Goal: Task Accomplishment & Management: Contribute content

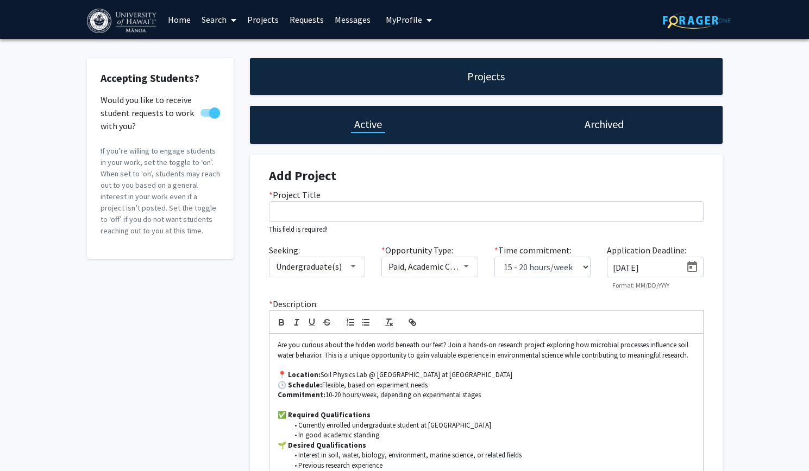
select select "15 - 20"
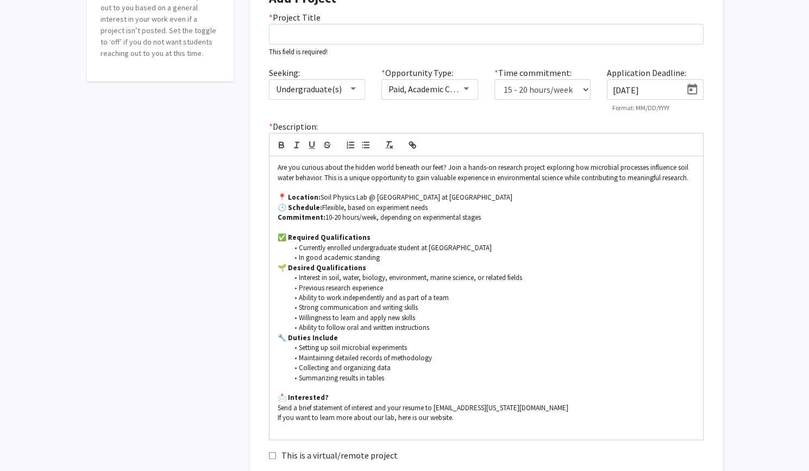
scroll to position [176, 0]
click at [364, 198] on p "📍 Location: Soil Physics Lab @ [GEOGRAPHIC_DATA] at [GEOGRAPHIC_DATA]" at bounding box center [485, 199] width 417 height 10
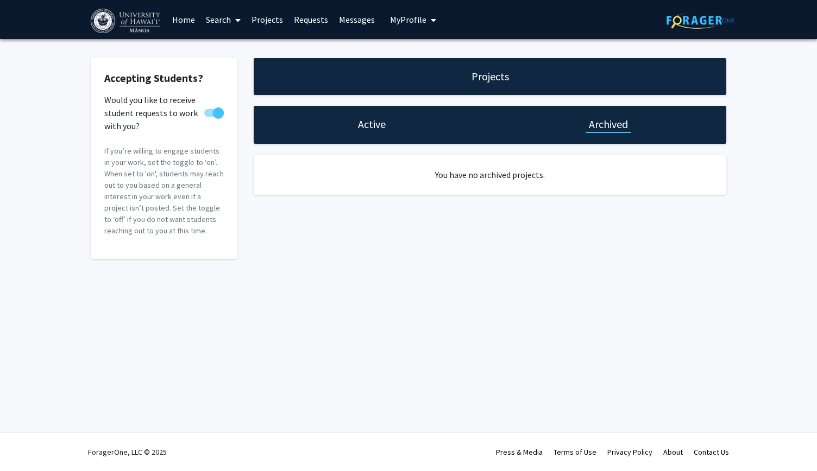
click at [377, 122] on h1 "Active" at bounding box center [372, 124] width 28 height 15
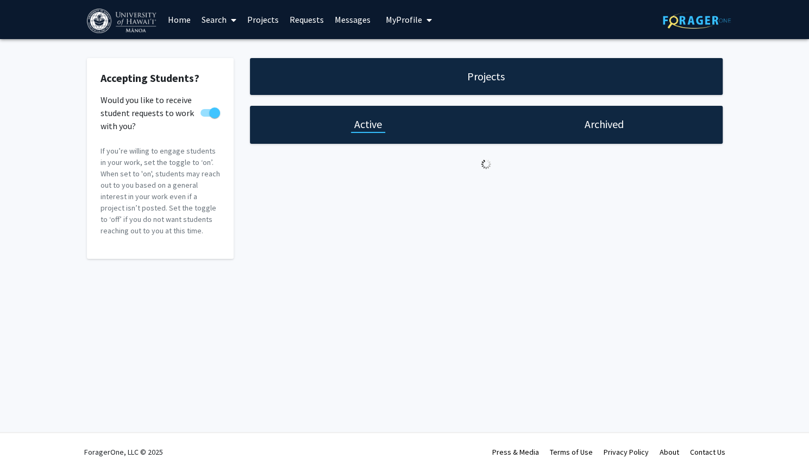
select select "15 - 20"
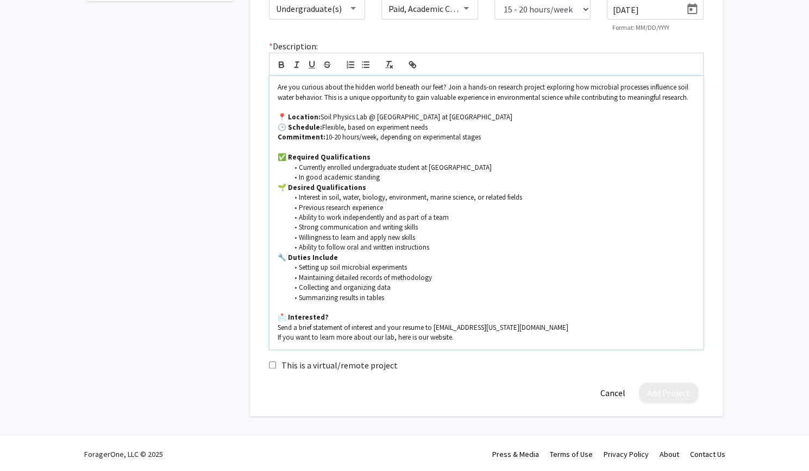
scroll to position [258, 0]
click at [386, 326] on p "Send a brief statement of interest and your resume to [EMAIL_ADDRESS][US_STATE]…" at bounding box center [485, 328] width 417 height 10
click at [402, 339] on p "If you want to learn more about our lab, here is our website." at bounding box center [485, 337] width 417 height 10
click at [394, 337] on p "If you want to learn more about our lab, here is our website." at bounding box center [485, 337] width 417 height 10
click at [408, 338] on p "If you want to learn more about our lab, here is our website." at bounding box center [485, 337] width 417 height 10
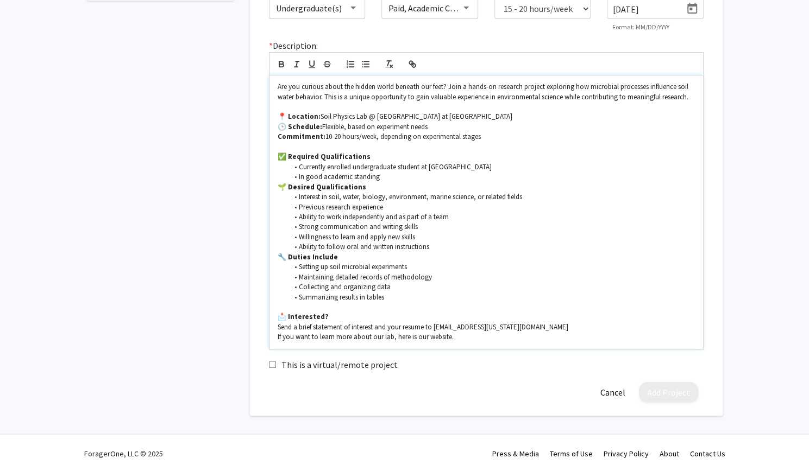
click at [336, 337] on p "If you want to learn more about our lab, here is our website." at bounding box center [485, 337] width 417 height 10
click at [314, 337] on p "If you want to learn more about our lab, here is our website." at bounding box center [485, 337] width 417 height 10
click at [461, 338] on p "If you want to learn more about our lab, here is our website." at bounding box center [485, 337] width 417 height 10
drag, startPoint x: 594, startPoint y: 338, endPoint x: 492, endPoint y: 337, distance: 102.1
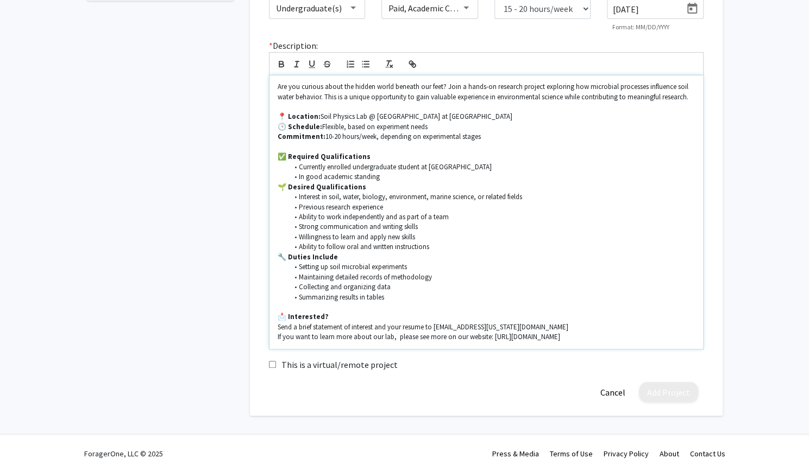
click at [492, 337] on p "If you want to learn more about our lab, please see more on our website: [URL][…" at bounding box center [485, 337] width 417 height 10
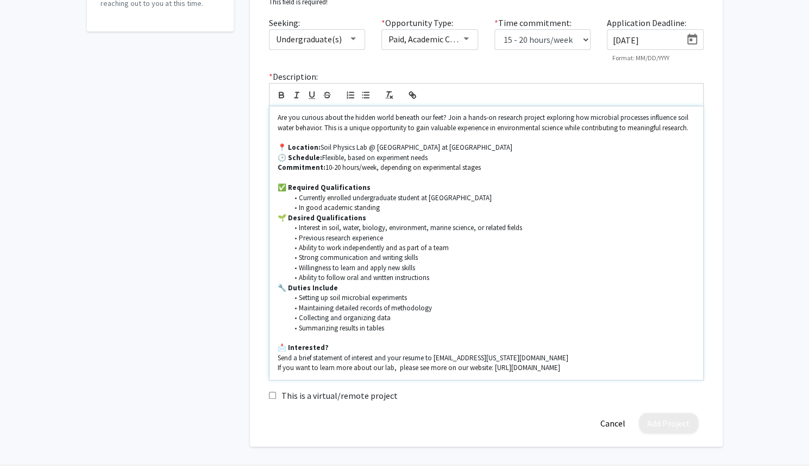
scroll to position [226, 0]
click at [412, 100] on icon "button" at bounding box center [412, 97] width 10 height 10
type input "[URL][DOMAIN_NAME]"
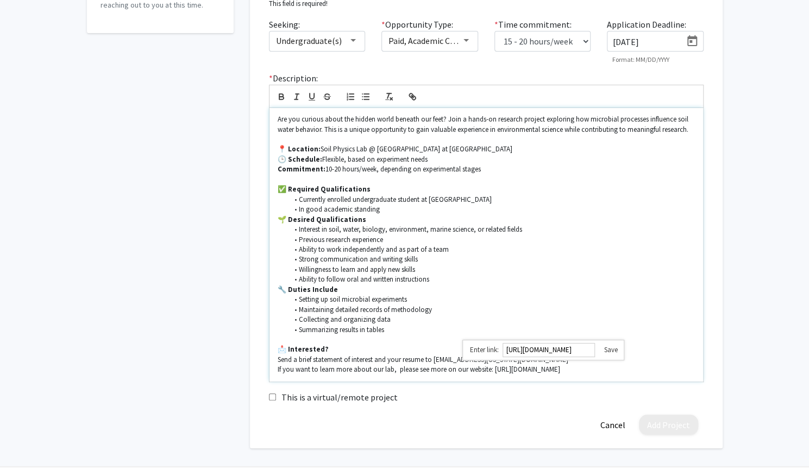
click at [540, 368] on p "If you want to learn more about our lab, please see more on our website: [URL][…" at bounding box center [485, 370] width 417 height 10
click at [452, 369] on p "If you want to learn more about our lab, please see more on our website: [URL][…" at bounding box center [485, 370] width 417 height 10
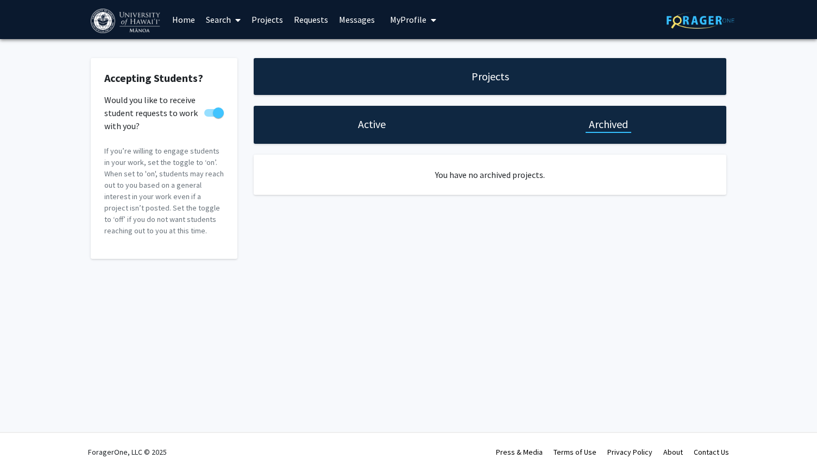
click at [379, 127] on h1 "Active" at bounding box center [372, 124] width 28 height 15
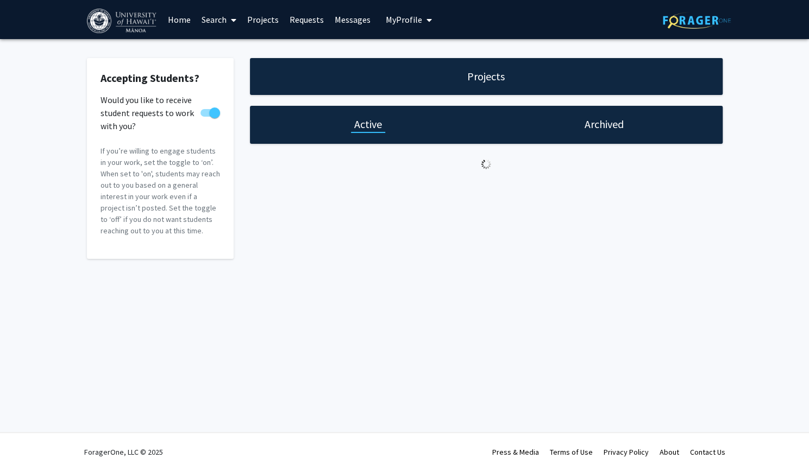
select select "15 - 20"
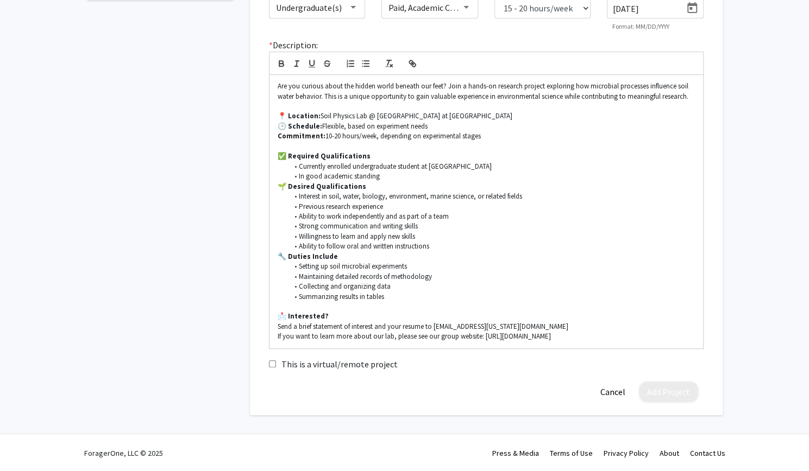
scroll to position [260, 0]
drag, startPoint x: 478, startPoint y: 336, endPoint x: 427, endPoint y: 335, distance: 51.1
click at [427, 335] on p "If you want to learn more about our lab, please see our group website: [URL][DO…" at bounding box center [485, 336] width 417 height 10
click at [410, 66] on icon "button" at bounding box center [412, 63] width 10 height 10
paste input "[URL][DOMAIN_NAME]"
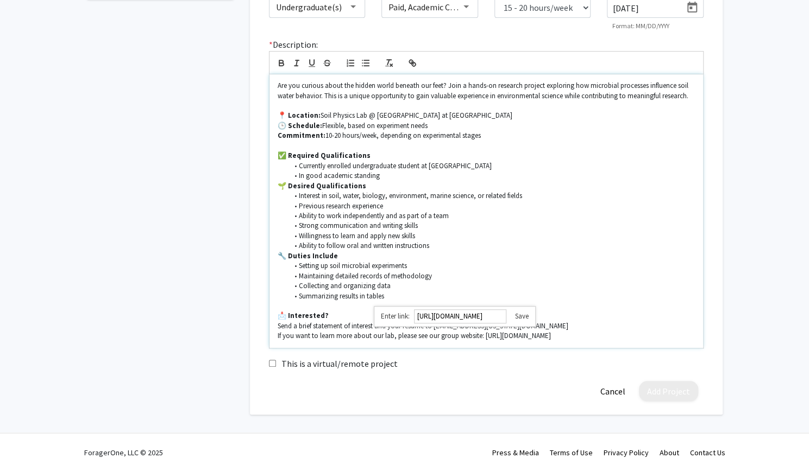
scroll to position [0, 14]
type input "[URL][DOMAIN_NAME]"
click at [518, 319] on link at bounding box center [517, 316] width 22 height 9
click at [589, 335] on p "If you want to learn more about our lab, please see our group website : [URL][D…" at bounding box center [485, 336] width 417 height 10
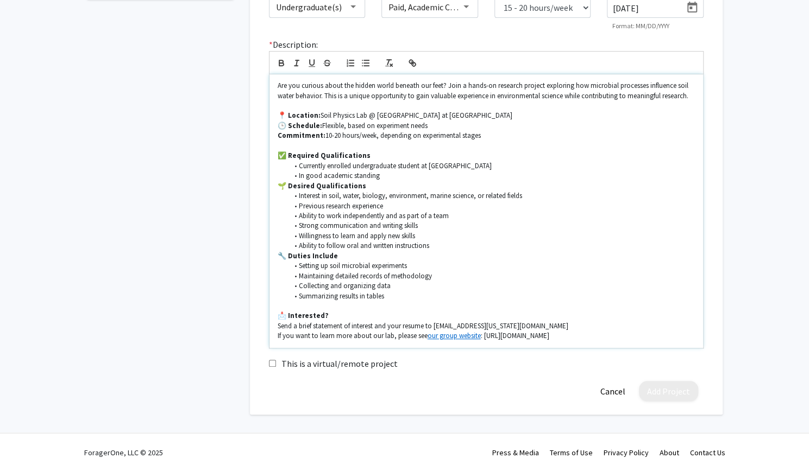
drag, startPoint x: 589, startPoint y: 335, endPoint x: 481, endPoint y: 337, distance: 108.1
click at [481, 337] on p "If you want to learn more about our lab, please see our group website : [URL][D…" at bounding box center [485, 336] width 417 height 10
click at [535, 317] on p "📩 Interested?" at bounding box center [485, 316] width 417 height 10
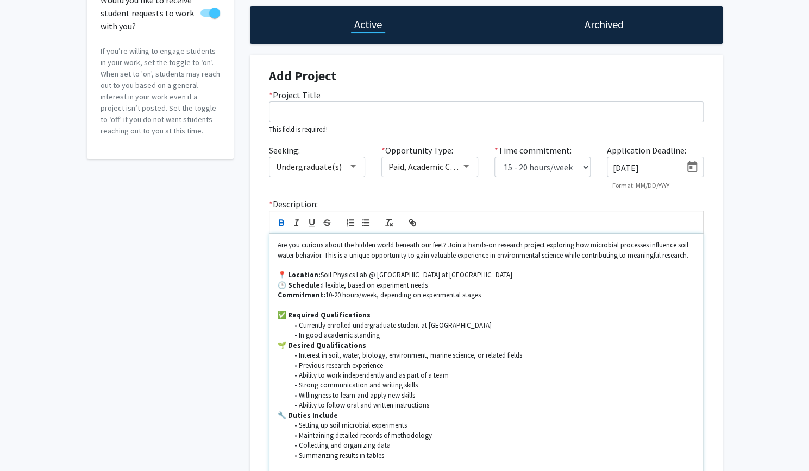
scroll to position [99, 0]
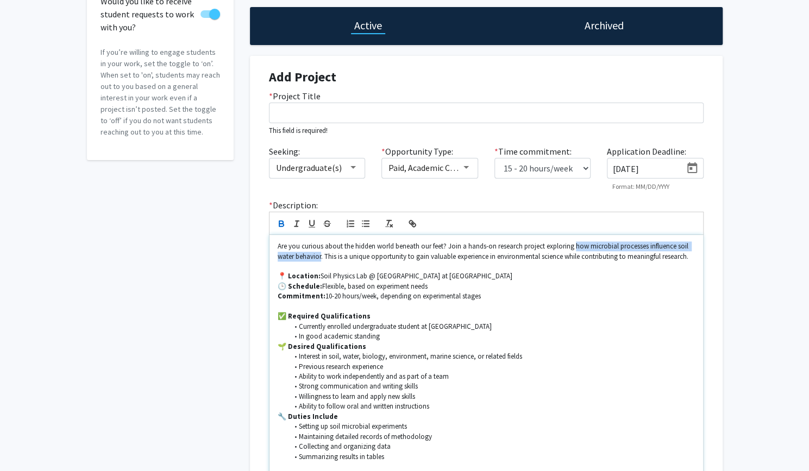
drag, startPoint x: 575, startPoint y: 244, endPoint x: 320, endPoint y: 257, distance: 254.5
click at [320, 257] on p "Are you curious about the hidden world beneath our feet? Join a hands-on resear…" at bounding box center [485, 252] width 417 height 20
click at [281, 224] on icon "button" at bounding box center [281, 224] width 10 height 10
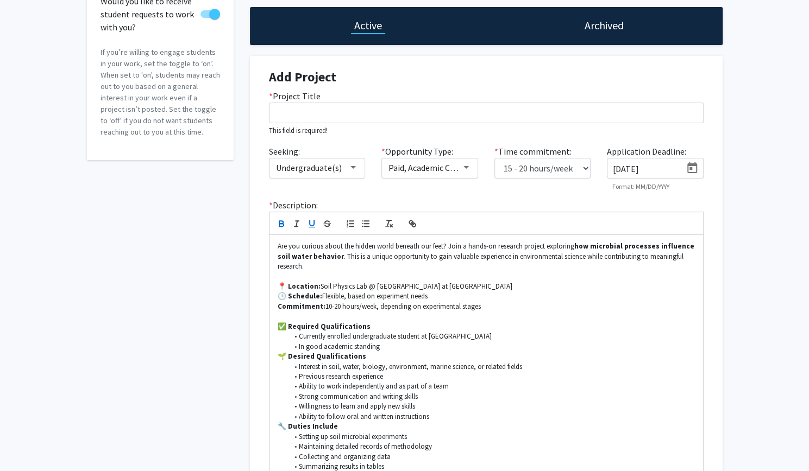
click at [308, 228] on icon "button" at bounding box center [312, 224] width 10 height 10
click at [355, 272] on p at bounding box center [485, 277] width 417 height 10
drag, startPoint x: 573, startPoint y: 244, endPoint x: 324, endPoint y: 257, distance: 250.2
click at [324, 257] on u "how microbial processes influence soil water behavior" at bounding box center [486, 251] width 418 height 19
copy u "how microbial processes influence soil water behavior"
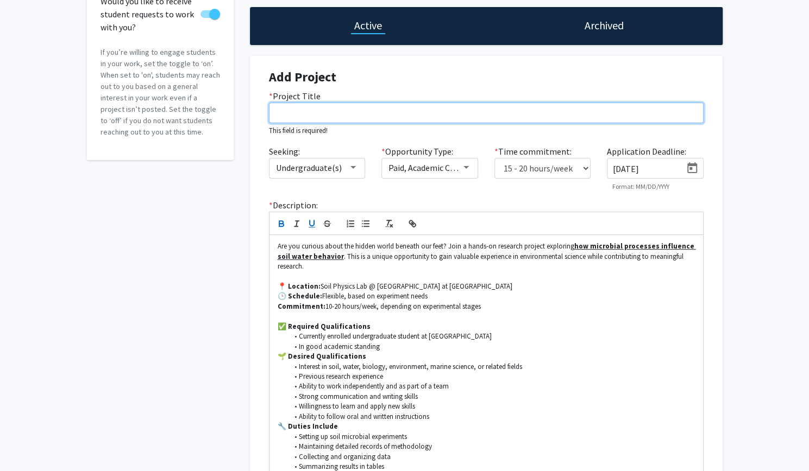
click at [315, 110] on input "* Project Title" at bounding box center [486, 113] width 434 height 21
paste input "The Hidden Engineers: Microbial Influence on Soil Porosity and Water Flow"
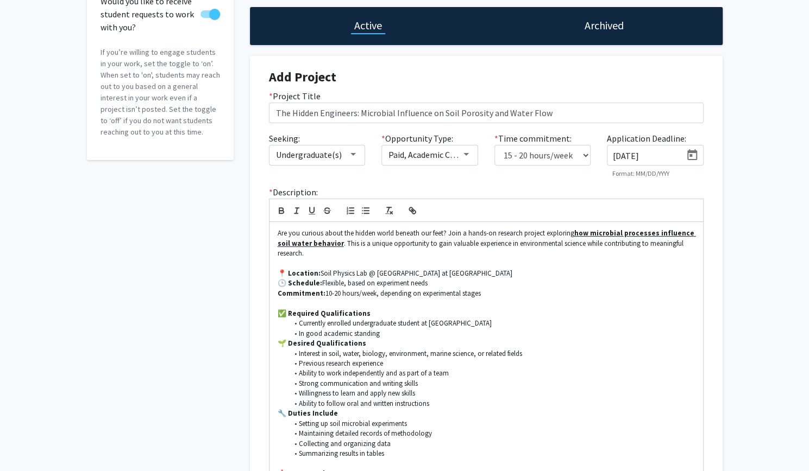
click at [760, 187] on div "Accepting Students? Would you like to receive student requests to work with you…" at bounding box center [404, 268] width 809 height 657
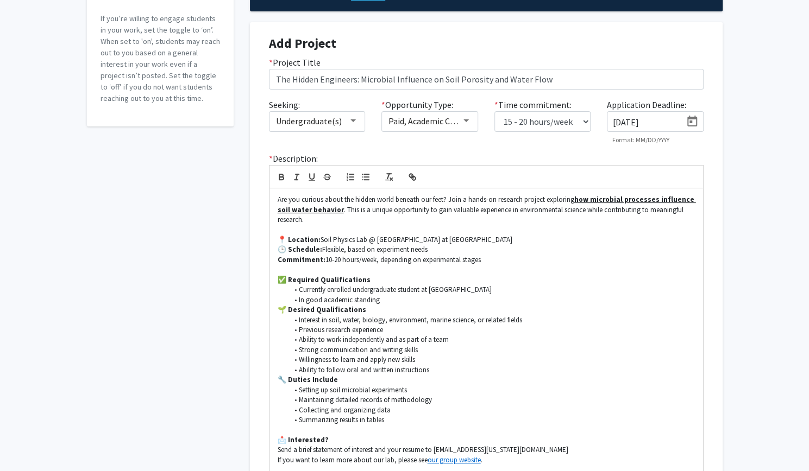
scroll to position [126, 0]
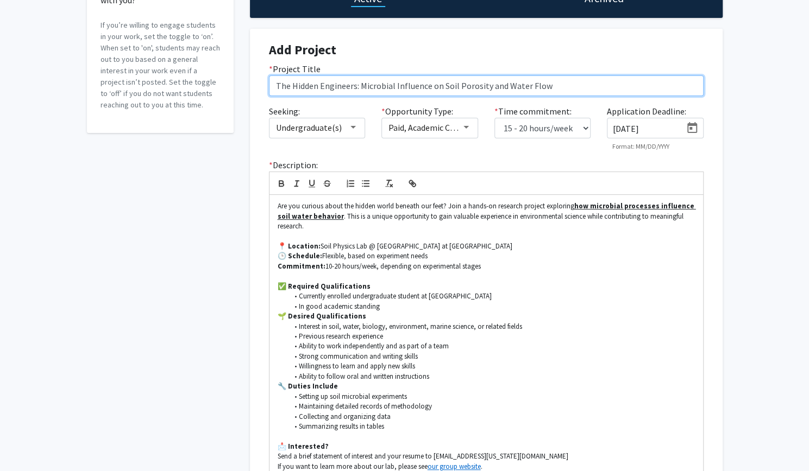
click at [484, 85] on input "The Hidden Engineers: Microbial Influence on Soil Porosity and Water Flow" at bounding box center [486, 85] width 434 height 21
type input "The Hidden Engineers: Microbial Influence on Soil Water Flow"
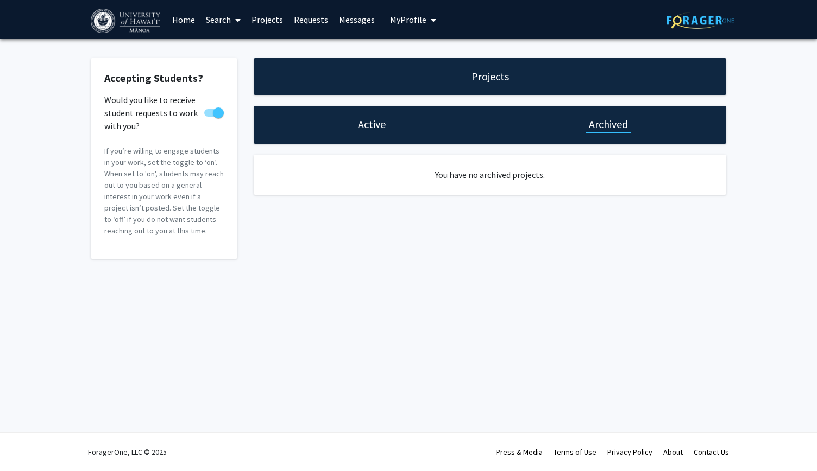
click at [374, 123] on h1 "Active" at bounding box center [372, 124] width 28 height 15
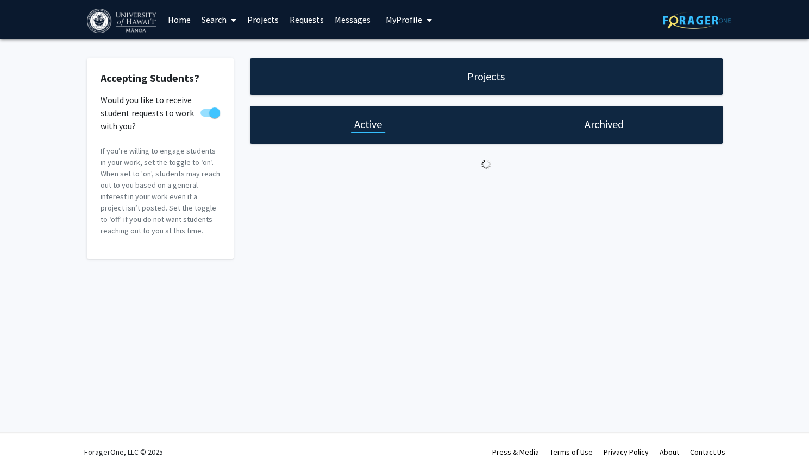
select select "15 - 20"
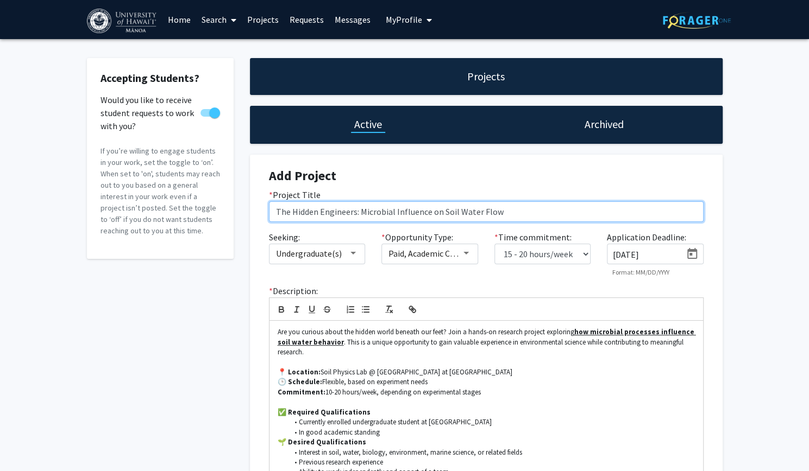
click at [506, 208] on input "The Hidden Engineers: Microbial Influence on Soil Water Flow" at bounding box center [486, 211] width 434 height 21
type input "The Hidden Engineers: Microbial Influence on Soil Water Dynamics"
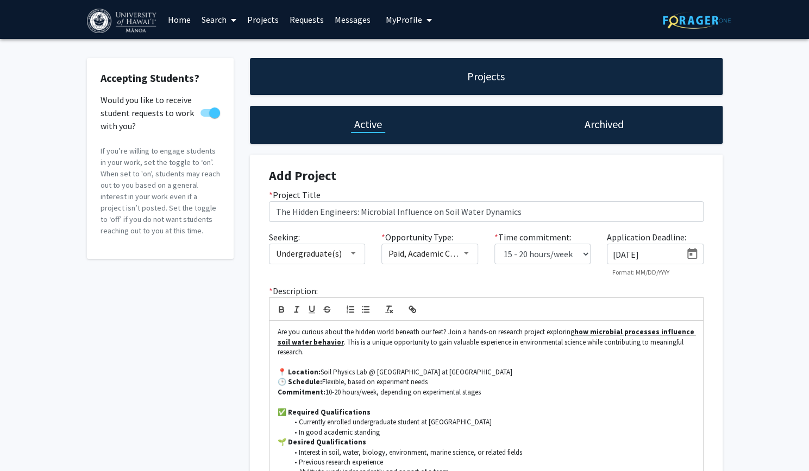
click at [752, 257] on div "Accepting Students? Would you like to receive student requests to work with you…" at bounding box center [404, 367] width 809 height 657
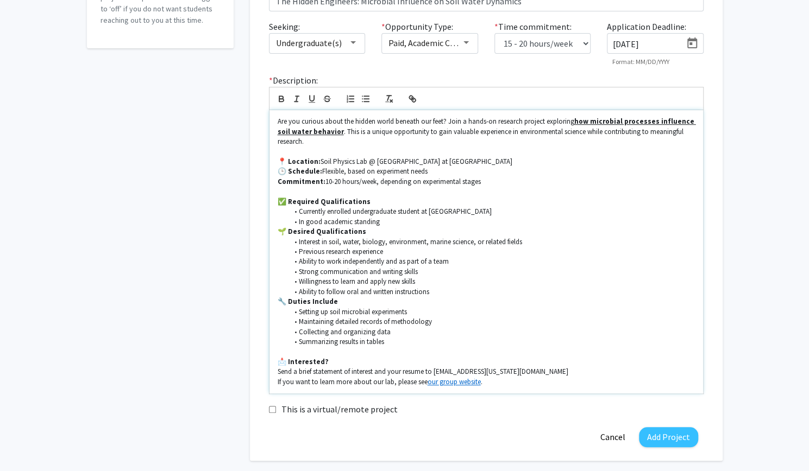
scroll to position [212, 0]
click at [668, 426] on button "Add Project" at bounding box center [668, 436] width 59 height 20
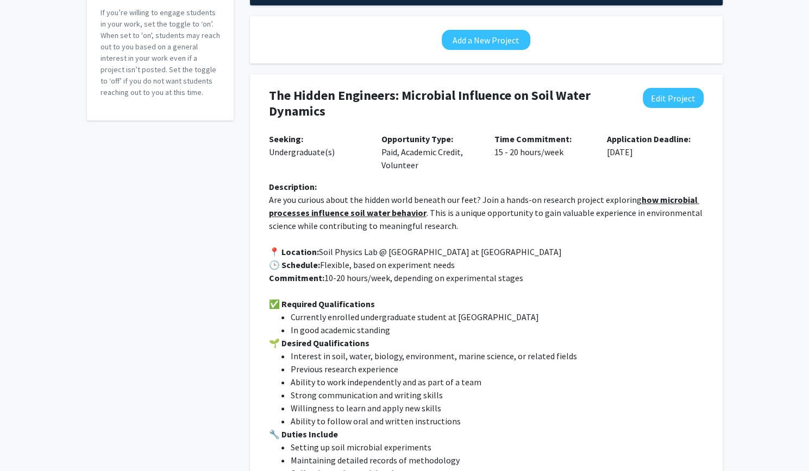
scroll to position [138, 0]
click at [269, 96] on h4 "The Hidden Engineers: Microbial Influence on Soil Water Dynamics" at bounding box center [447, 104] width 356 height 31
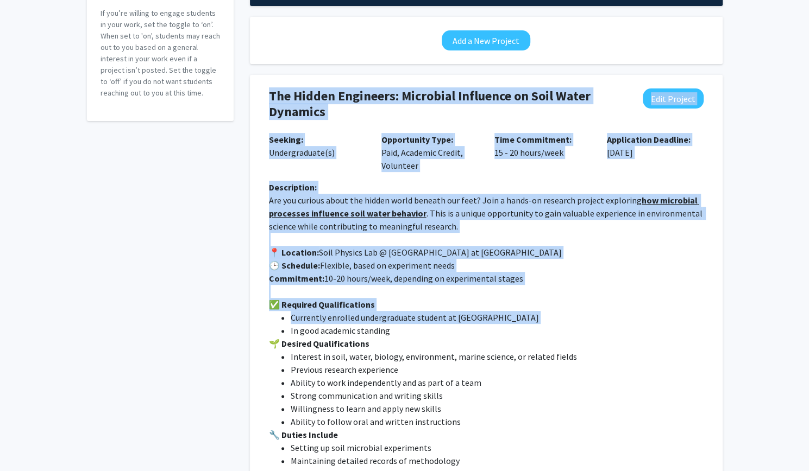
drag, startPoint x: 268, startPoint y: 96, endPoint x: 539, endPoint y: 319, distance: 350.6
click at [539, 319] on div "The Hidden Engineers: Microbial Influence on Soil Water Dynamics Edit Project S…" at bounding box center [486, 326] width 456 height 502
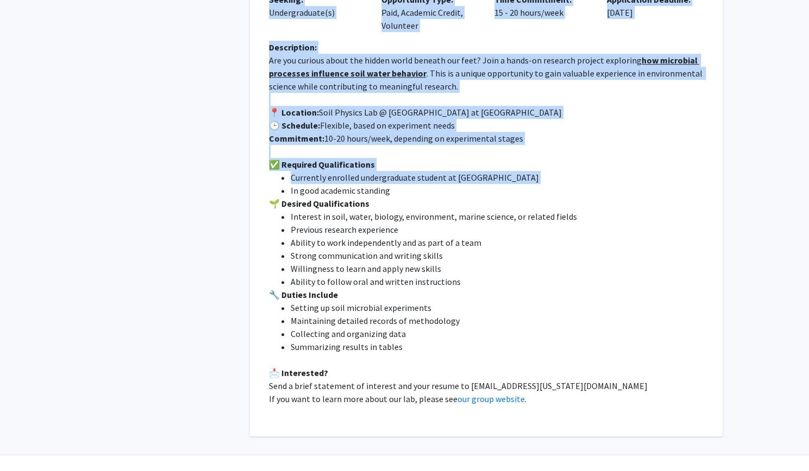
scroll to position [300, 0]
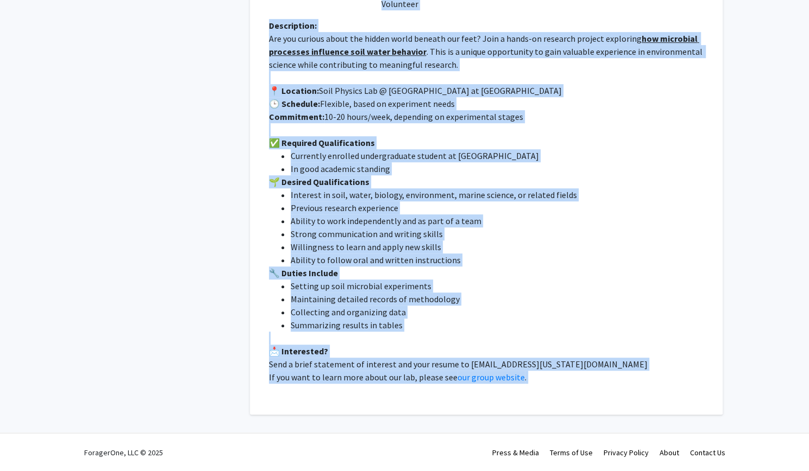
click at [543, 377] on p "If you want to learn more about our lab, please see our group website ." at bounding box center [486, 377] width 434 height 13
copy div "Lor Ipsumd Sitametco: Adipiscin Elitseddo ei Temp Incid Utlabore Etdo Magnaal E…"
click at [526, 242] on li "Willingness to learn and apply new skills" at bounding box center [497, 247] width 413 height 13
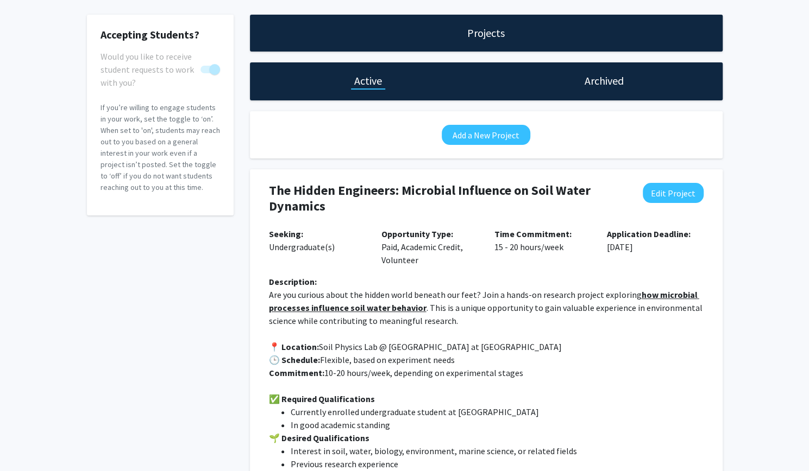
scroll to position [0, 0]
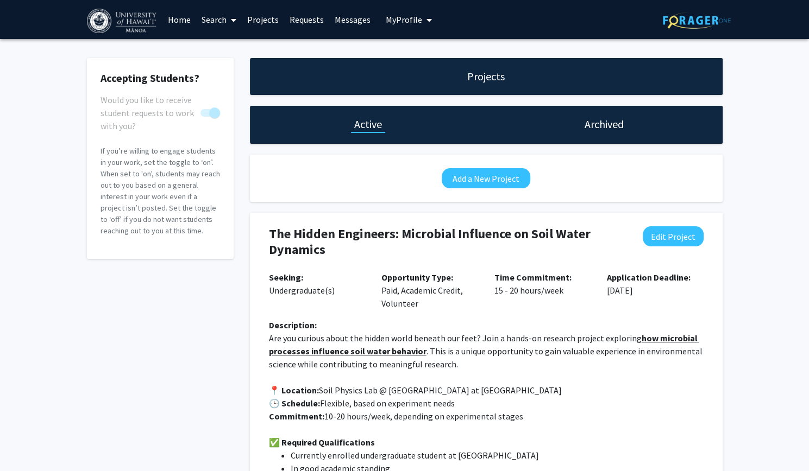
click at [181, 18] on link "Home" at bounding box center [179, 20] width 34 height 38
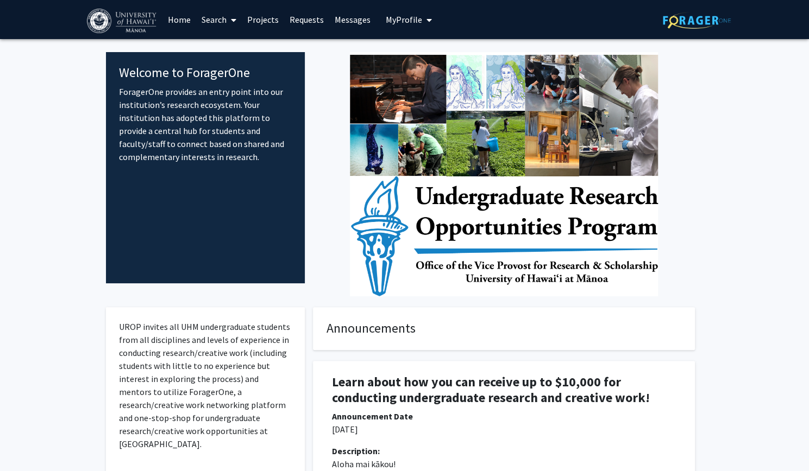
click at [253, 17] on link "Projects" at bounding box center [263, 20] width 42 height 38
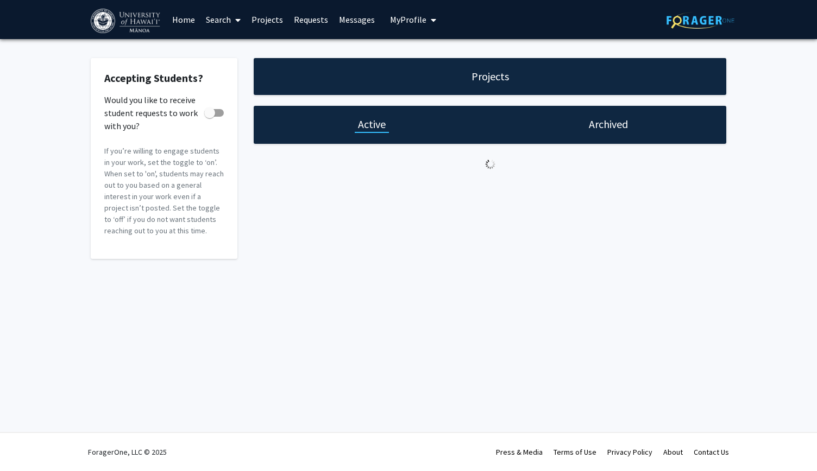
checkbox input "true"
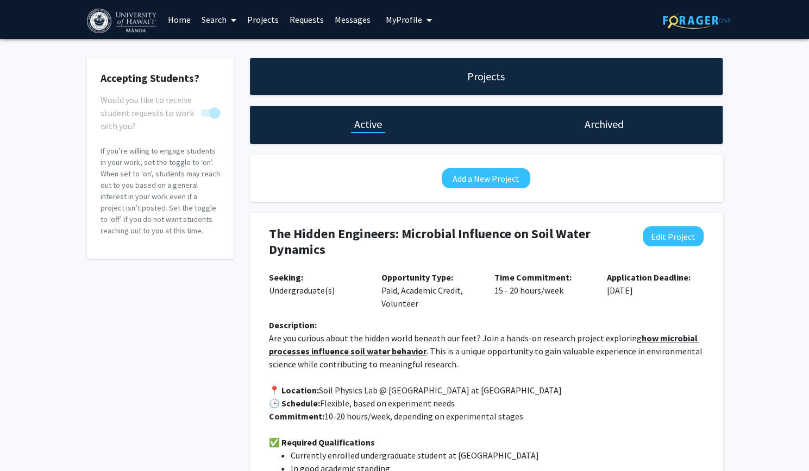
click at [206, 26] on link "Search" at bounding box center [219, 20] width 46 height 38
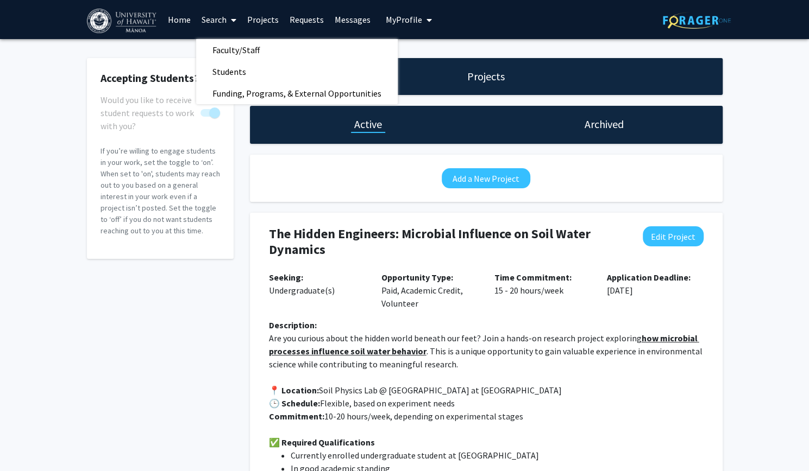
click at [400, 17] on span "My Profile" at bounding box center [404, 19] width 36 height 11
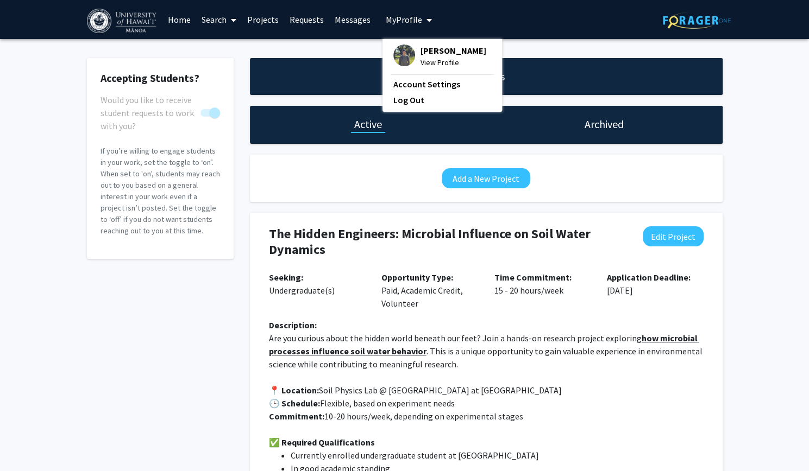
click at [186, 22] on link "Home" at bounding box center [179, 20] width 34 height 38
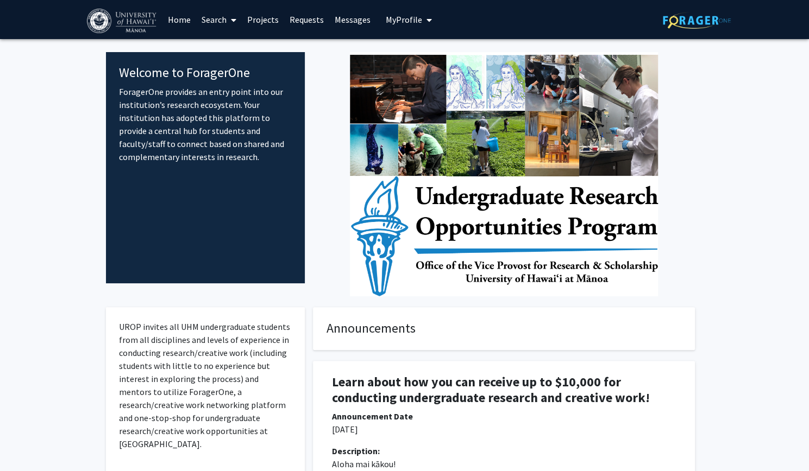
click at [224, 21] on link "Search" at bounding box center [219, 20] width 46 height 38
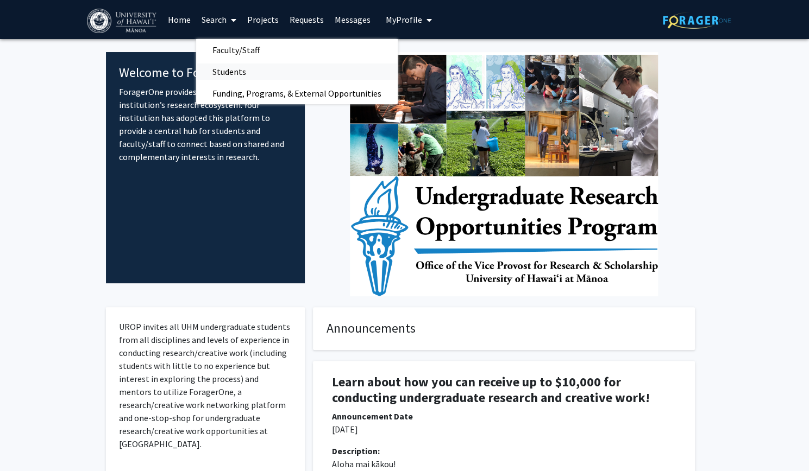
click at [234, 70] on span "Students" at bounding box center [229, 72] width 66 height 22
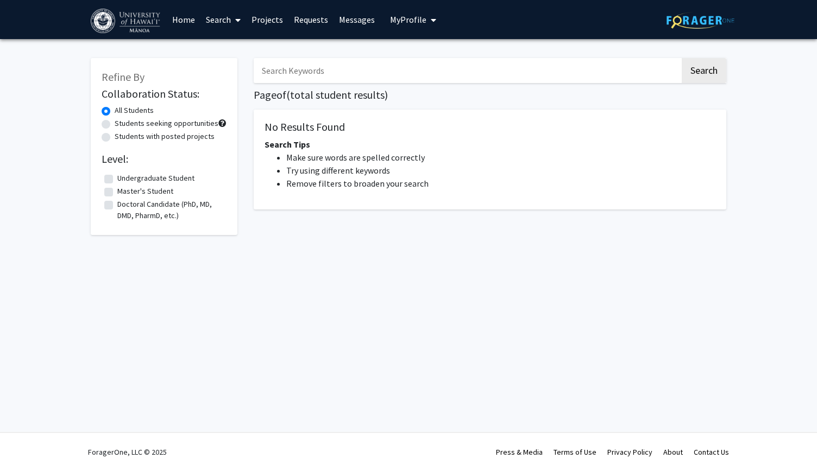
click at [392, 22] on span "My Profile" at bounding box center [408, 19] width 36 height 11
click at [355, 27] on link "Messages" at bounding box center [356, 20] width 47 height 38
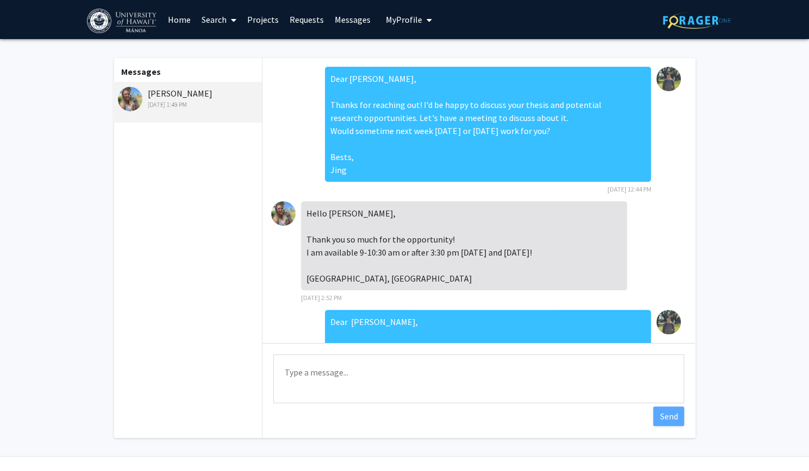
scroll to position [192, 0]
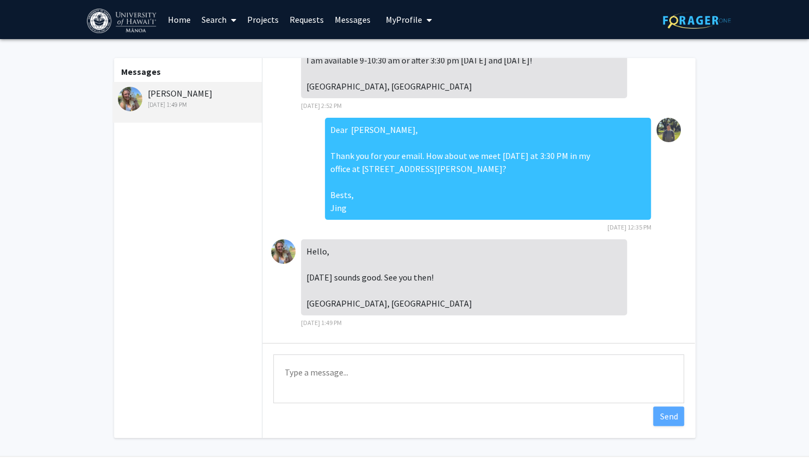
click at [397, 20] on span "My Profile" at bounding box center [404, 19] width 36 height 11
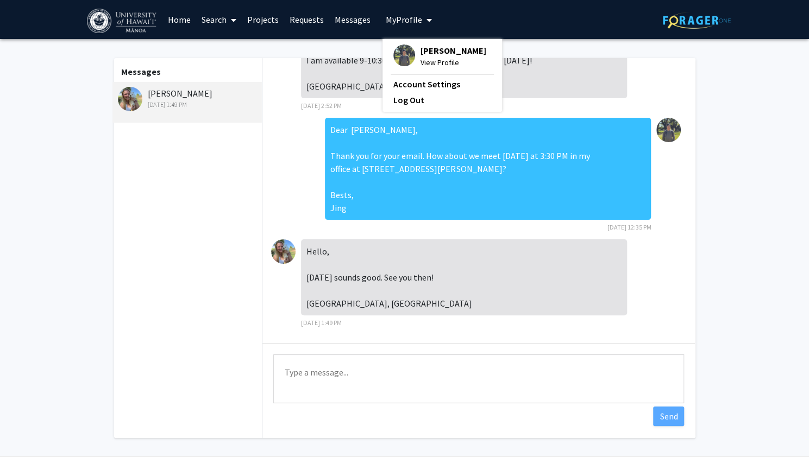
click at [188, 22] on link "Home" at bounding box center [179, 20] width 34 height 38
